Goal: Task Accomplishment & Management: Complete application form

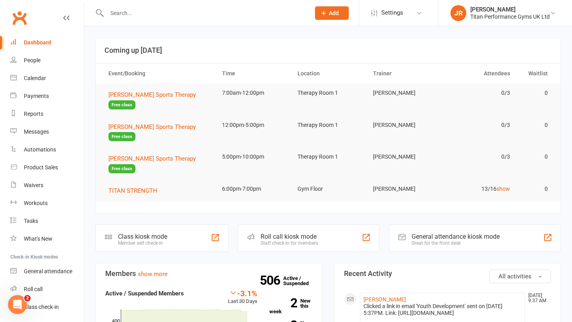
click at [123, 17] on input "text" at bounding box center [204, 13] width 200 height 11
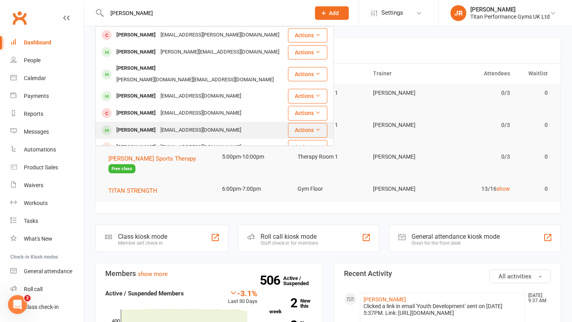
type input "[PERSON_NAME]"
click at [135, 125] on div "[PERSON_NAME]" at bounding box center [136, 131] width 44 height 12
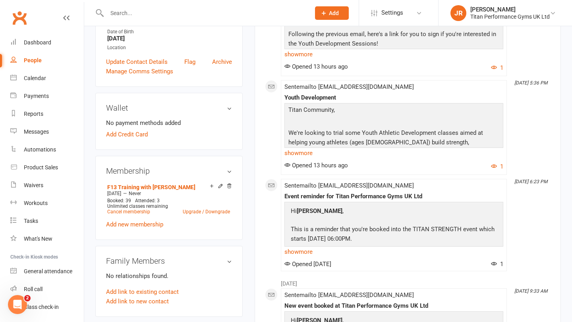
scroll to position [191, 0]
click at [230, 188] on icon at bounding box center [229, 185] width 4 height 4
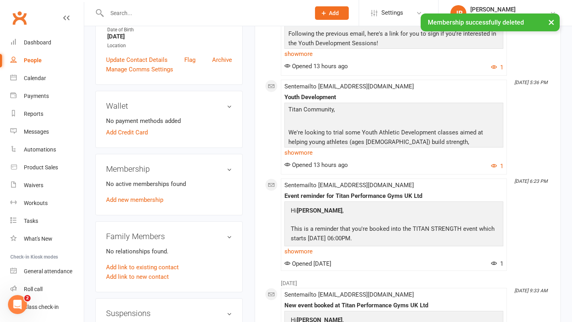
scroll to position [189, 0]
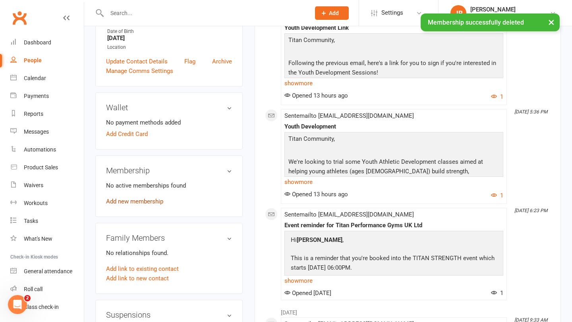
click at [144, 205] on link "Add new membership" at bounding box center [134, 201] width 57 height 7
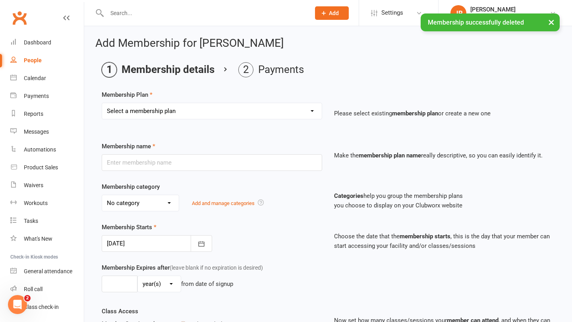
click at [224, 107] on select "Select a membership plan Create new Membership Plan The Access Only Pack The Pe…" at bounding box center [211, 111] width 219 height 16
select select "1"
click at [102, 103] on select "Select a membership plan Create new Membership Plan The Access Only Pack The Pe…" at bounding box center [211, 111] width 219 height 16
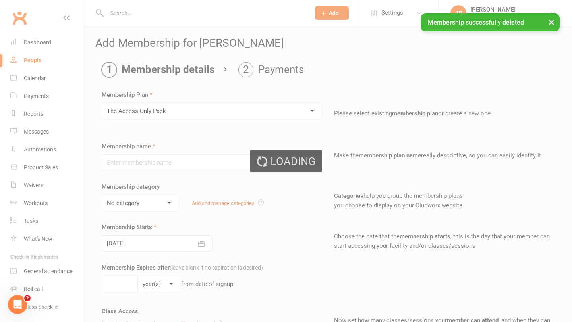
type input "The Access Only Pack"
select select "0"
type input "[DATE]"
type input "0"
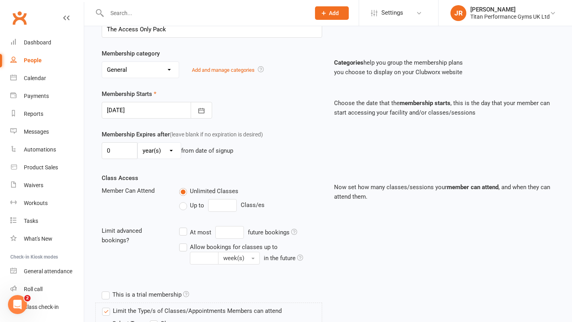
scroll to position [131, 0]
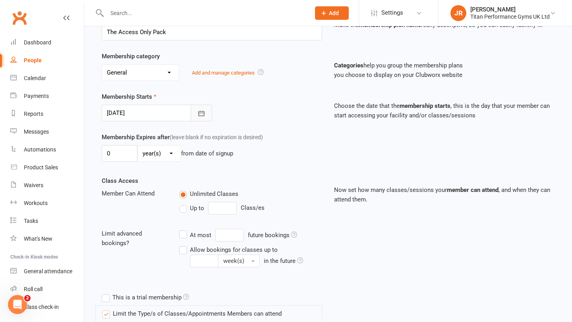
click at [206, 111] on button "button" at bounding box center [201, 113] width 21 height 17
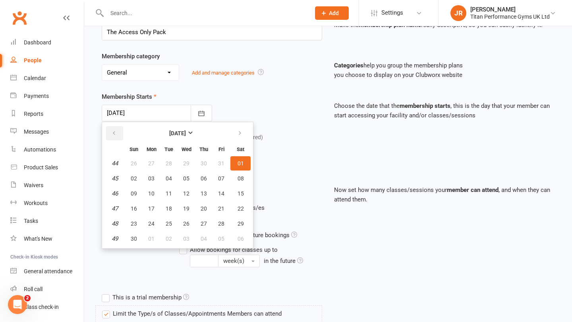
click at [116, 132] on icon "button" at bounding box center [114, 133] width 6 height 6
click at [222, 176] on span "10" at bounding box center [221, 178] width 6 height 6
type input "[DATE]"
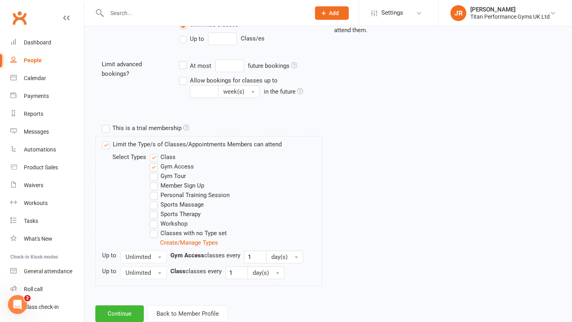
scroll to position [323, 0]
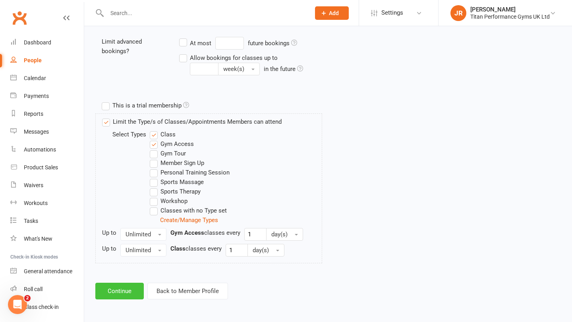
click at [130, 291] on button "Continue" at bounding box center [119, 291] width 48 height 17
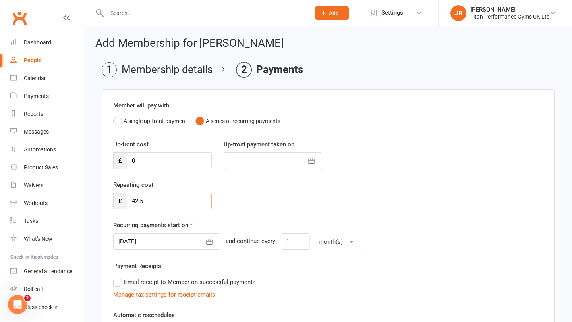
click at [169, 203] on input "42.5" at bounding box center [169, 201] width 85 height 17
type input "4"
type input "2"
type input "35"
click at [237, 202] on div "Repeating cost £ 35" at bounding box center [327, 200] width 441 height 40
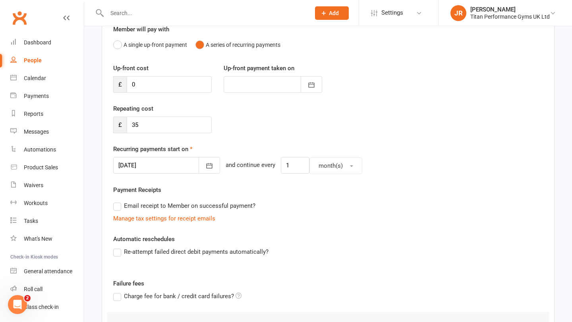
scroll to position [81, 0]
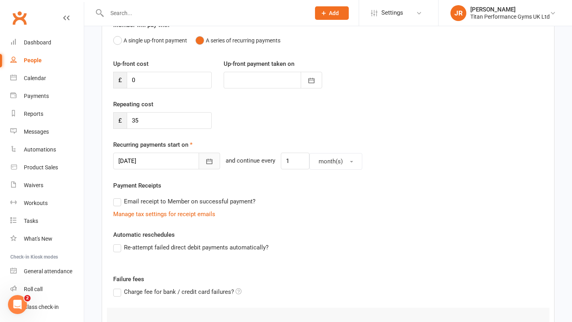
click at [205, 164] on icon "button" at bounding box center [209, 162] width 8 height 8
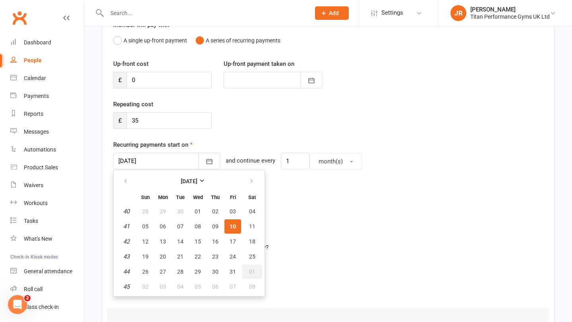
click at [248, 272] on button "01" at bounding box center [252, 272] width 20 height 14
type input "[DATE]"
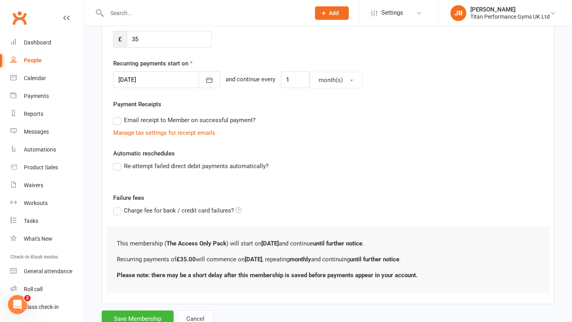
scroll to position [175, 0]
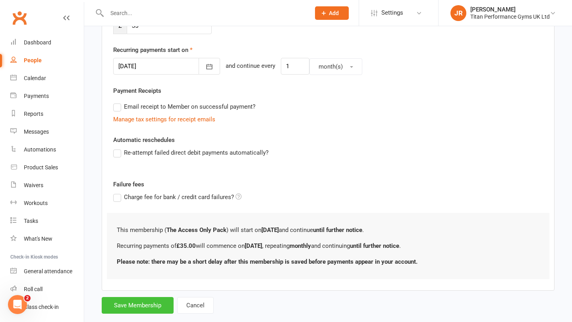
click at [151, 304] on button "Save Membership" at bounding box center [138, 305] width 72 height 17
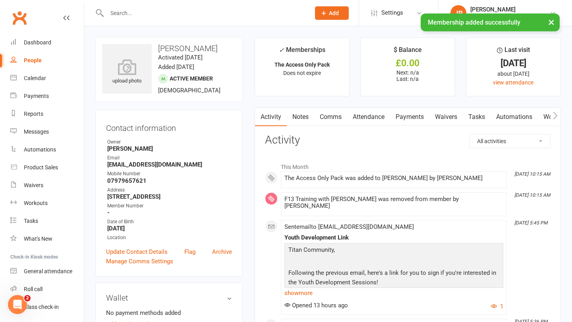
click at [447, 119] on link "Waivers" at bounding box center [445, 117] width 33 height 18
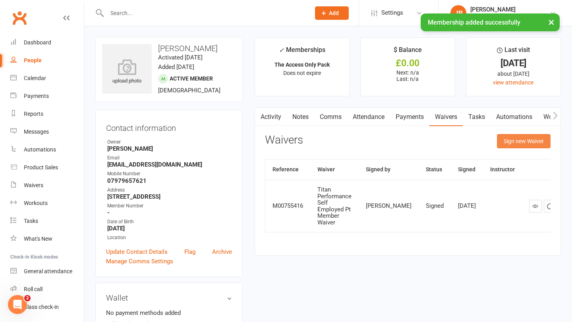
click at [511, 144] on button "Sign new Waiver" at bounding box center [524, 141] width 54 height 14
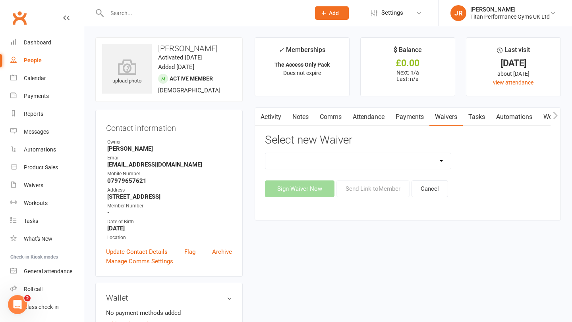
click at [341, 162] on select "Titan Founding Member Waiver Titan Performance 14Day FREE Trial Waiver Titan Pe…" at bounding box center [358, 161] width 186 height 16
select select "6063"
click at [265, 153] on select "Titan Founding Member Waiver Titan Performance 14Day FREE Trial Waiver Titan Pe…" at bounding box center [358, 161] width 186 height 16
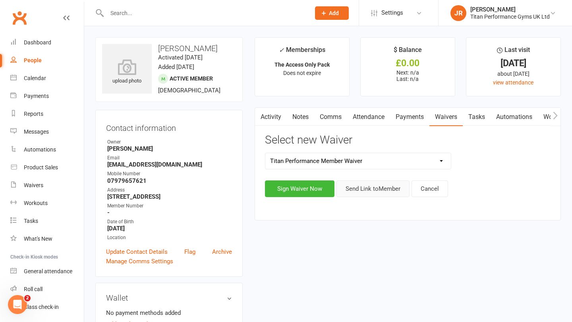
click at [372, 192] on button "Send Link to Member" at bounding box center [372, 189] width 73 height 17
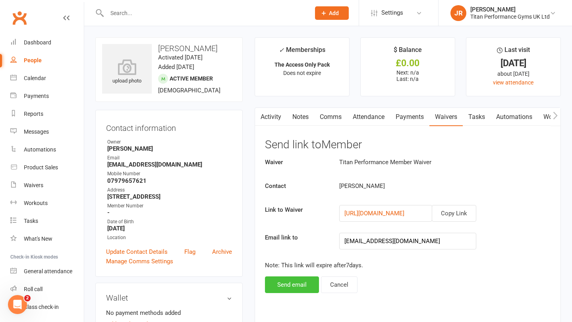
click at [293, 285] on button "Send email" at bounding box center [292, 285] width 54 height 17
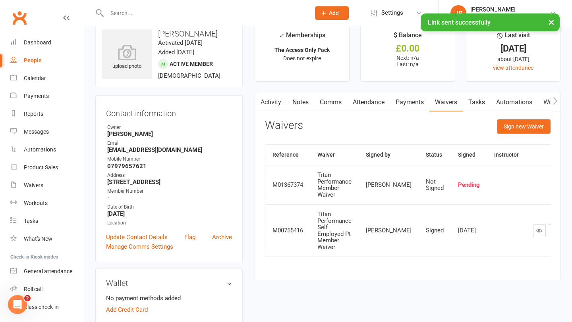
scroll to position [18, 0]
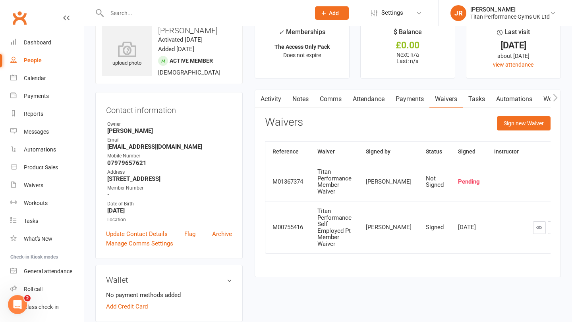
click at [324, 104] on link "Comms" at bounding box center [330, 99] width 33 height 18
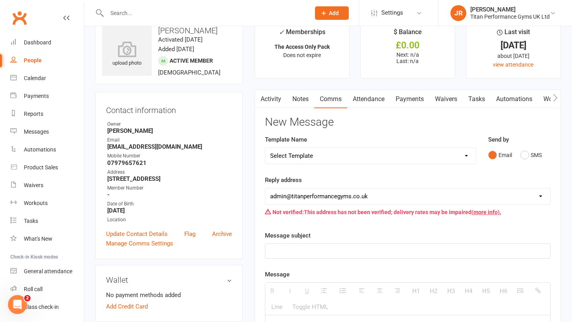
click at [329, 160] on select "Select Template [Email] Cancellation [Email] Cancellation - Still in contract […" at bounding box center [370, 156] width 210 height 16
select select "17"
click at [265, 148] on select "Select Template [Email] Cancellation [Email] Cancellation - Still in contract […" at bounding box center [370, 156] width 210 height 16
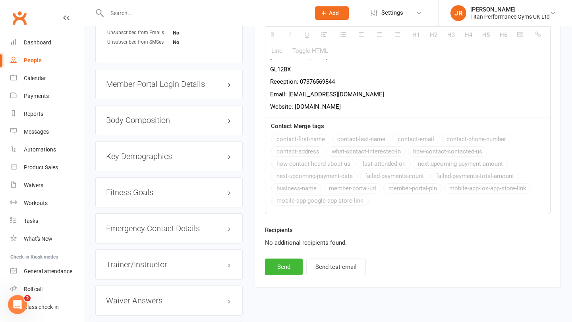
scroll to position [600, 0]
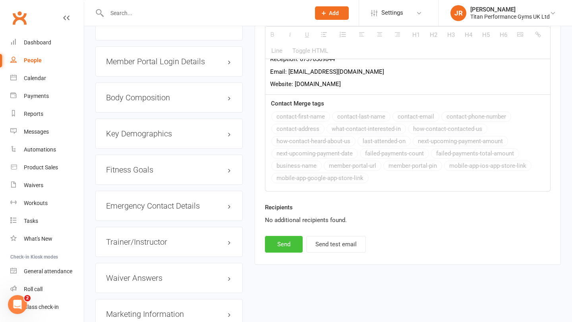
click at [293, 236] on button "Send" at bounding box center [284, 244] width 38 height 17
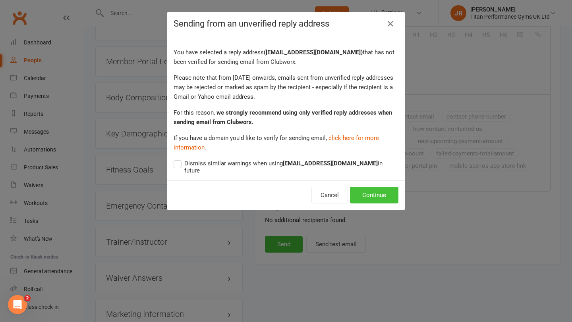
click at [363, 192] on button "Continue" at bounding box center [374, 195] width 48 height 17
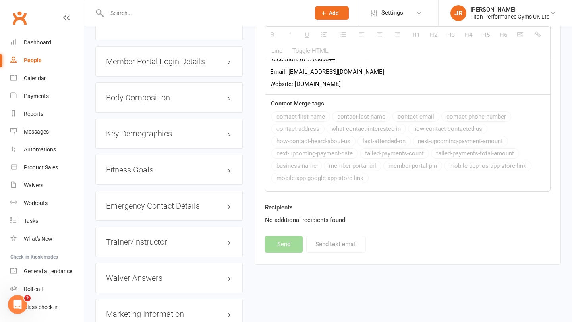
select select
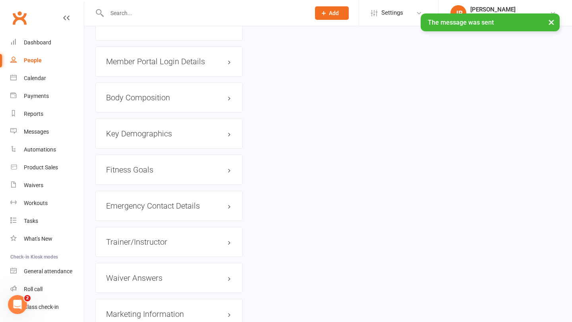
click at [185, 66] on h3 "Member Portal Login Details" at bounding box center [169, 61] width 126 height 9
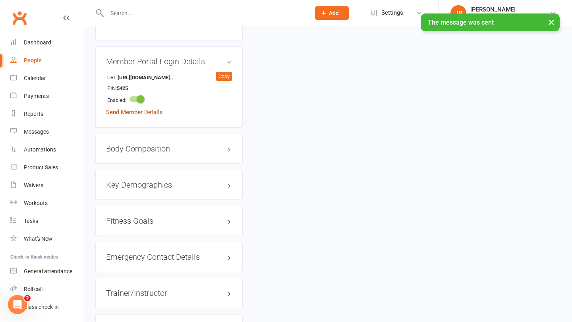
click at [147, 116] on link "Send Member Details" at bounding box center [134, 112] width 57 height 7
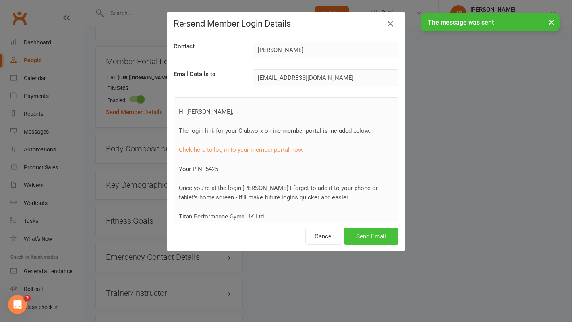
click at [362, 236] on button "Send Email" at bounding box center [371, 236] width 54 height 17
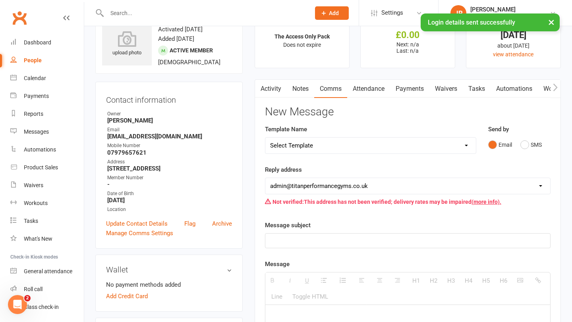
scroll to position [0, 0]
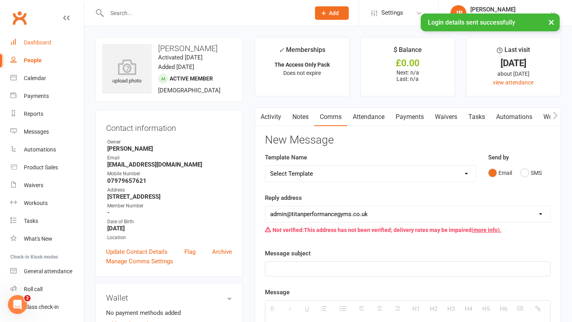
click at [35, 41] on div "Dashboard" at bounding box center [37, 42] width 27 height 6
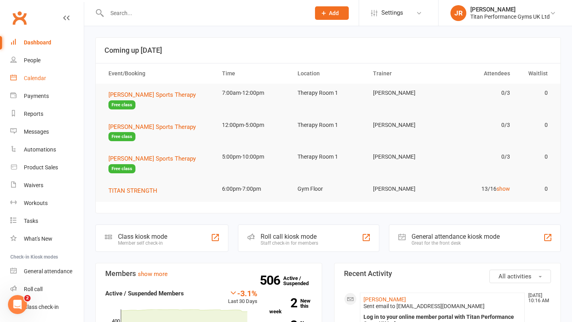
click at [38, 79] on div "Calendar" at bounding box center [35, 78] width 22 height 6
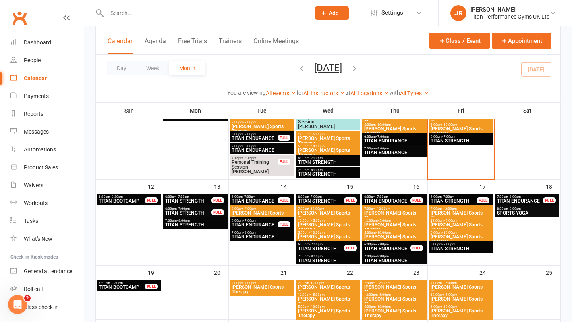
scroll to position [278, 0]
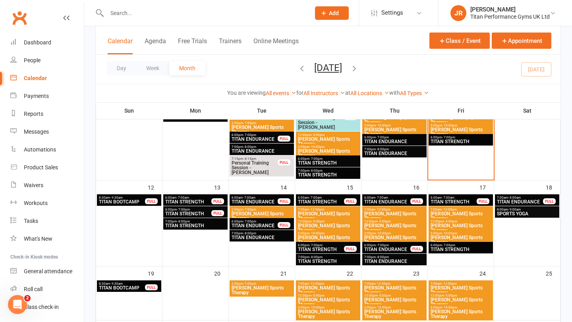
click at [189, 202] on span "TITAN STRENGTH" at bounding box center [188, 202] width 47 height 5
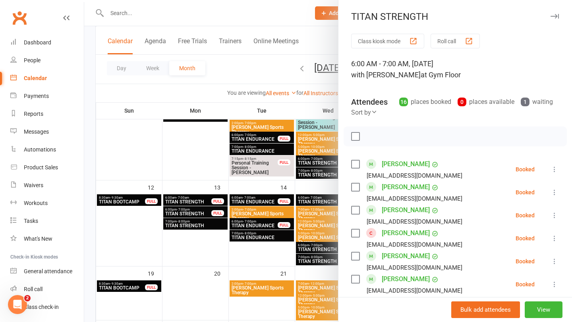
click at [221, 209] on div at bounding box center [327, 161] width 487 height 322
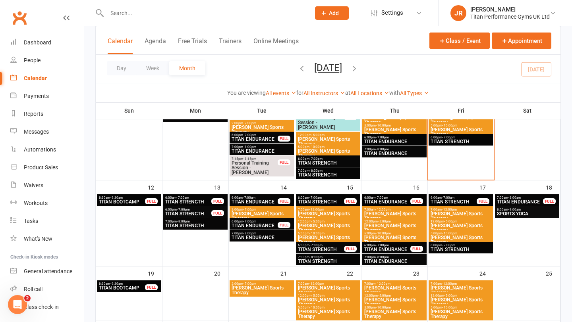
click at [200, 212] on span "TITAN STRENGTH" at bounding box center [188, 214] width 47 height 5
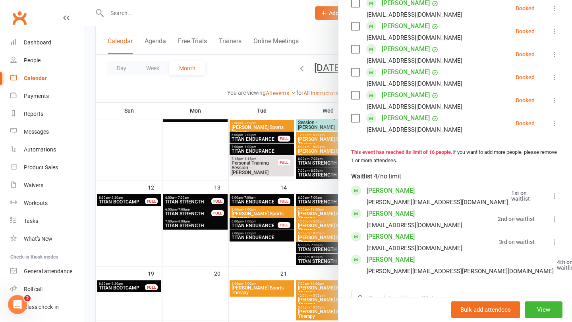
scroll to position [421, 0]
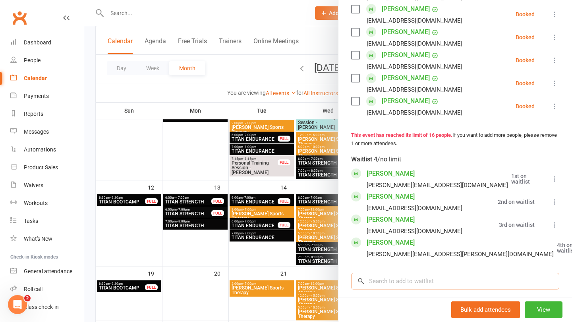
click at [403, 273] on input "search" at bounding box center [455, 281] width 208 height 17
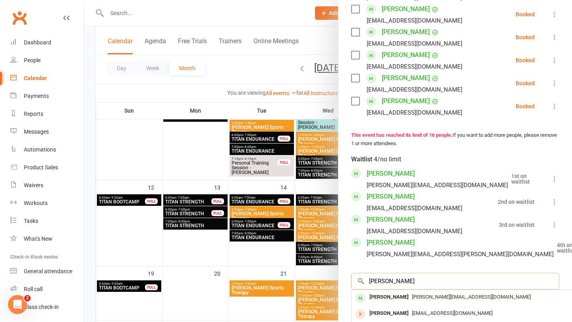
type input "[PERSON_NAME]"
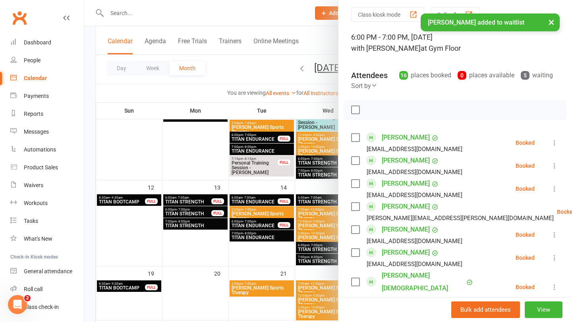
scroll to position [21, 0]
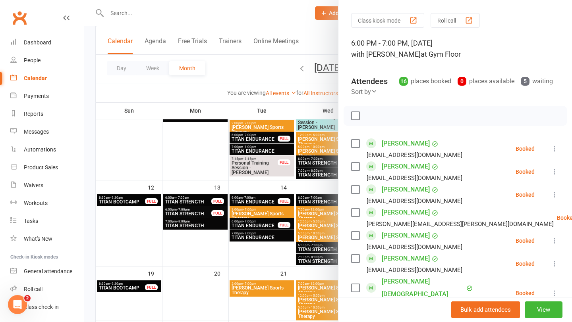
click at [281, 146] on div at bounding box center [327, 161] width 487 height 322
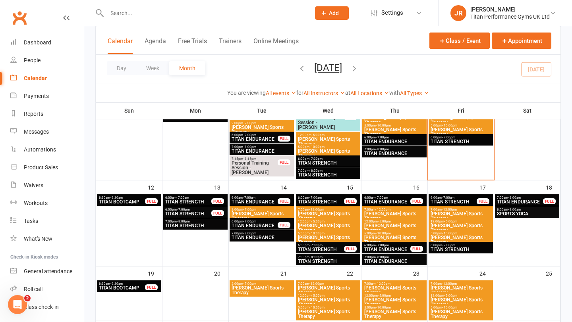
click at [197, 227] on span "TITAN STRENGTH" at bounding box center [195, 225] width 61 height 5
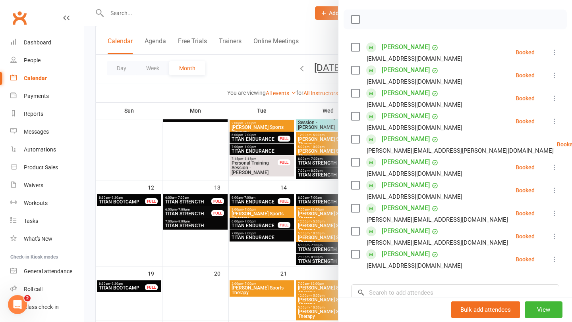
scroll to position [106, 0]
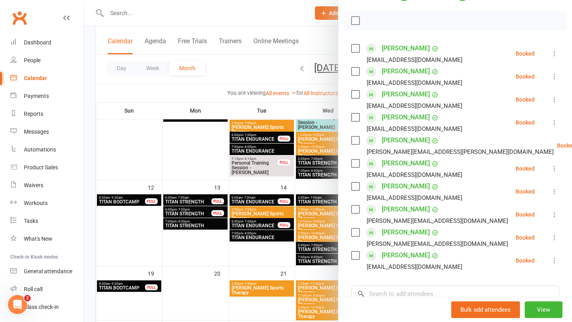
click at [282, 179] on div at bounding box center [327, 161] width 487 height 322
